Goal: Information Seeking & Learning: Learn about a topic

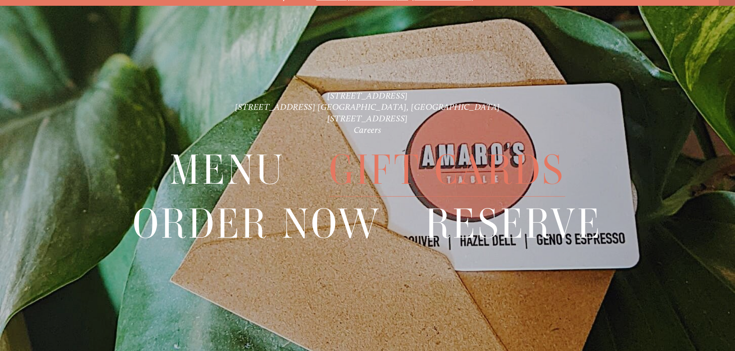
scroll to position [16, 0]
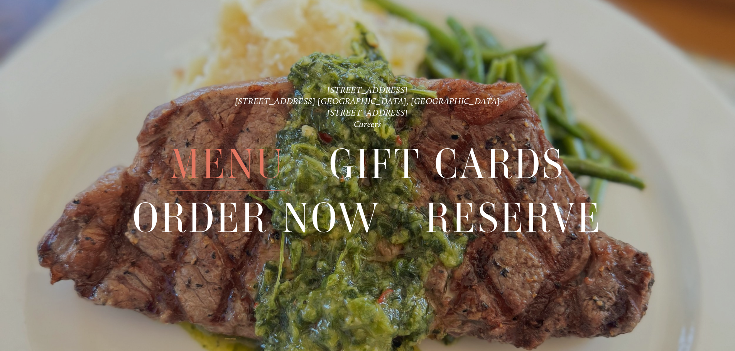
click at [261, 167] on span "Menu" at bounding box center [227, 164] width 115 height 53
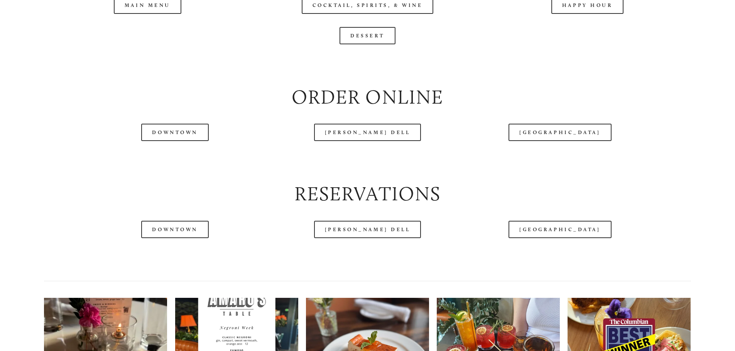
scroll to position [964, 0]
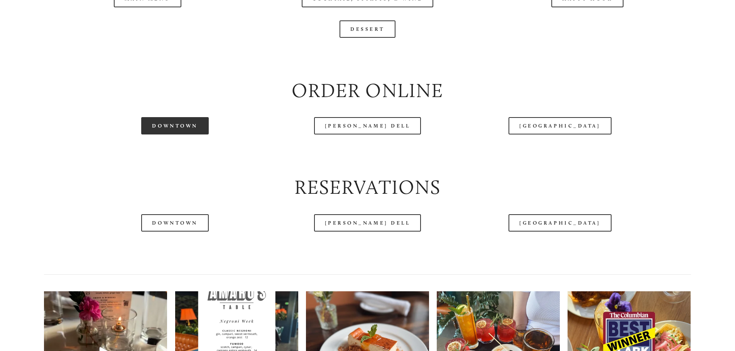
click at [196, 135] on link "Downtown" at bounding box center [174, 125] width 67 height 17
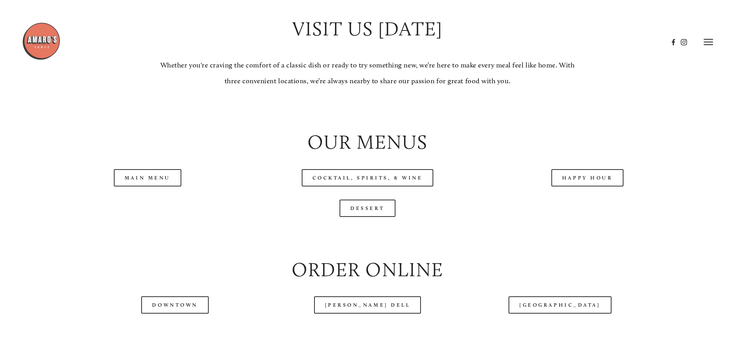
scroll to position [848, 0]
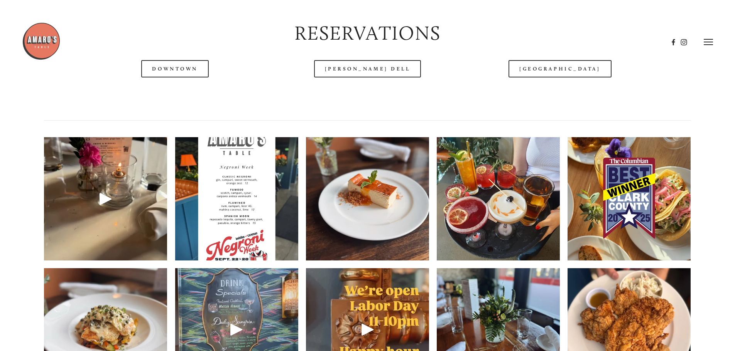
scroll to position [1041, 0]
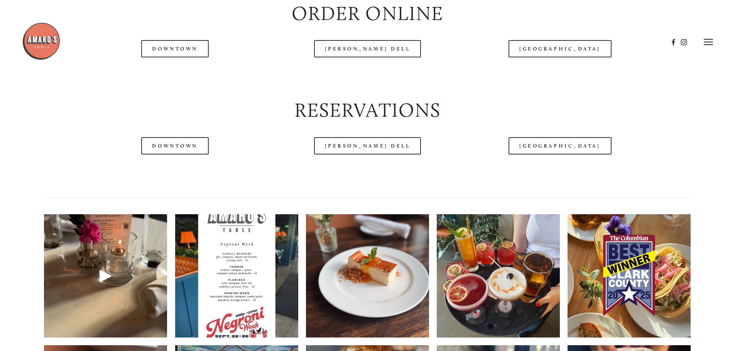
drag, startPoint x: 200, startPoint y: 71, endPoint x: 169, endPoint y: 75, distance: 31.2
click at [169, 75] on header "Menu Order Now Visit Gallery 0" at bounding box center [367, 42] width 691 height 84
click at [164, 82] on header "Menu Order Now Visit Gallery 0" at bounding box center [367, 42] width 691 height 84
click at [173, 64] on div "Downtown" at bounding box center [175, 49] width 165 height 30
click at [170, 74] on header "Menu Order Now Visit Gallery 0" at bounding box center [367, 42] width 691 height 84
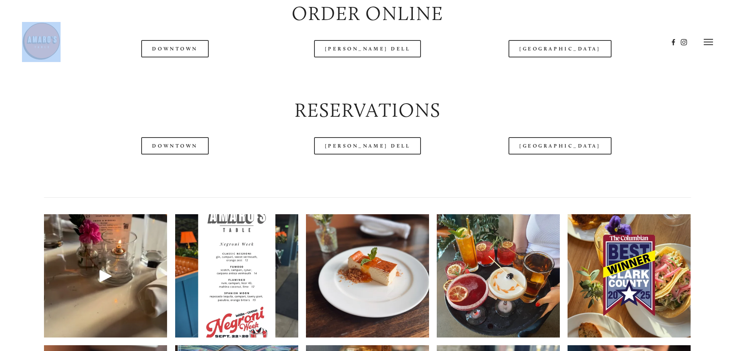
click at [170, 74] on header "Menu Order Now Visit Gallery 0" at bounding box center [367, 42] width 691 height 84
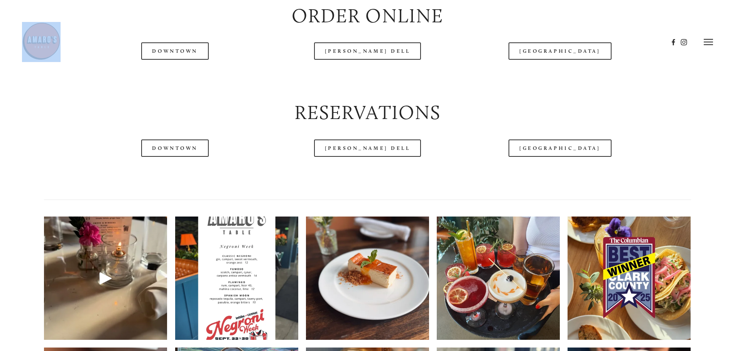
scroll to position [887, 0]
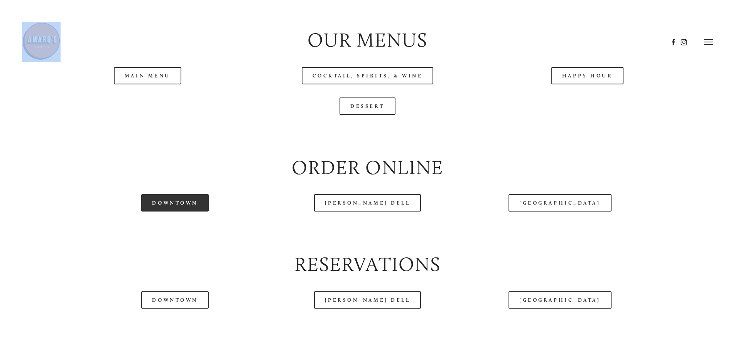
click at [177, 212] on link "Downtown" at bounding box center [174, 202] width 67 height 17
